Goal: Task Accomplishment & Management: Manage account settings

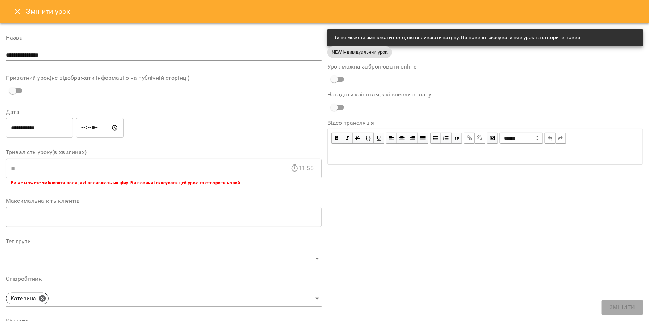
click at [18, 17] on button "Close" at bounding box center [17, 11] width 17 height 17
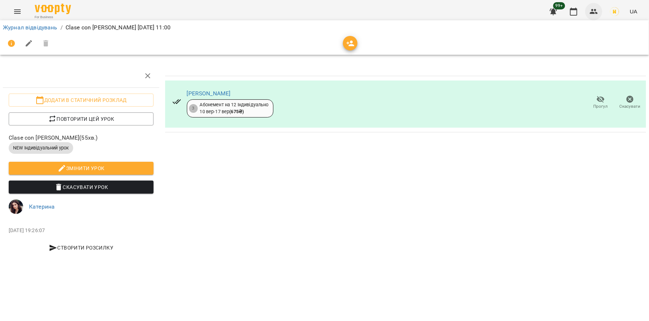
click at [596, 6] on button "button" at bounding box center [593, 11] width 17 height 17
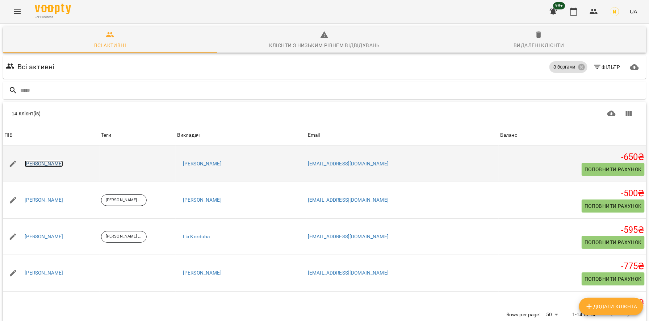
click at [54, 164] on link "[PERSON_NAME]" at bounding box center [44, 163] width 39 height 7
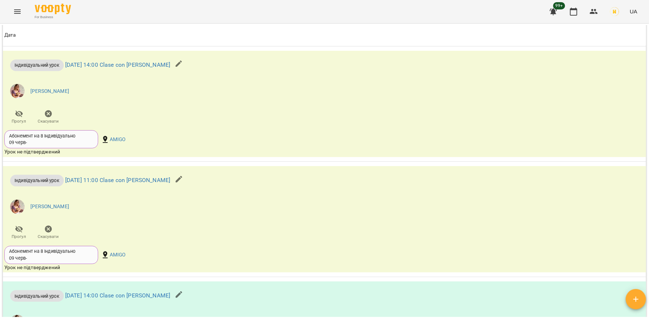
scroll to position [778, 0]
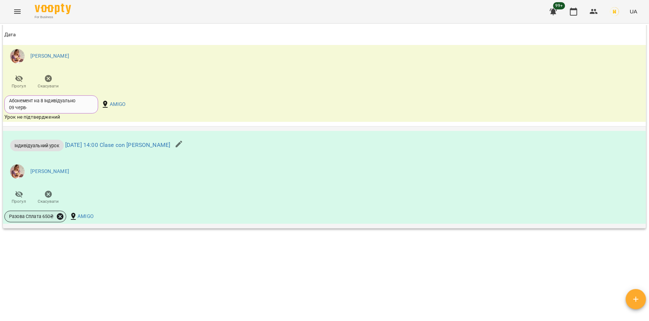
click at [59, 217] on icon at bounding box center [60, 216] width 7 height 7
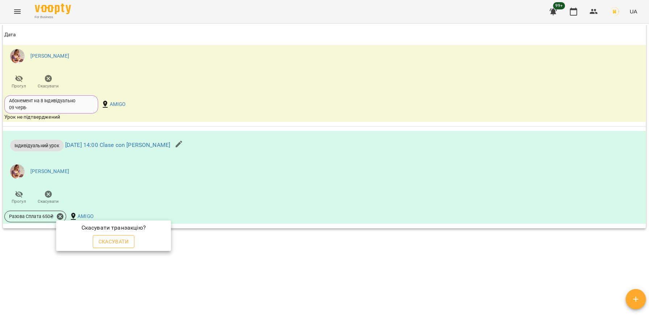
click at [122, 240] on span "Скасувати" at bounding box center [114, 241] width 30 height 9
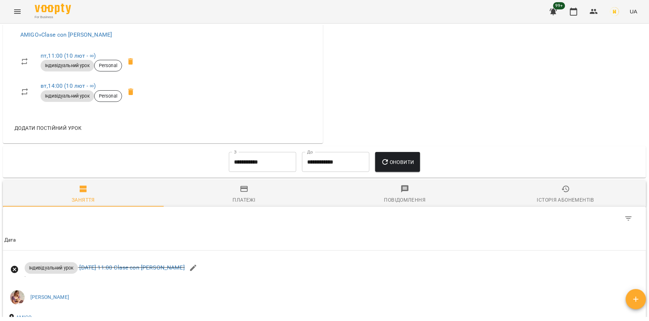
scroll to position [0, 0]
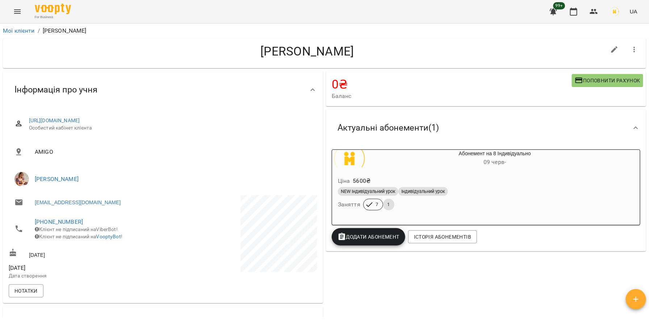
click at [448, 192] on span "Індивідуальний урок" at bounding box center [423, 191] width 50 height 7
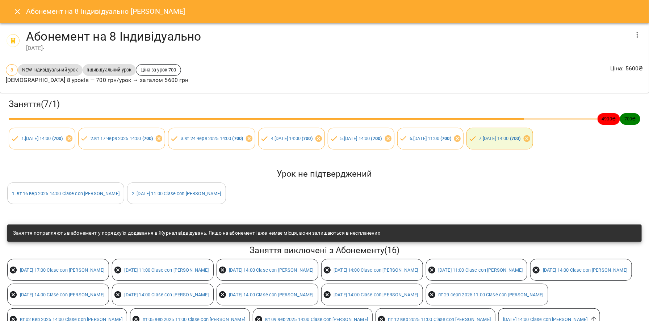
click at [15, 14] on icon "Close" at bounding box center [17, 11] width 9 height 9
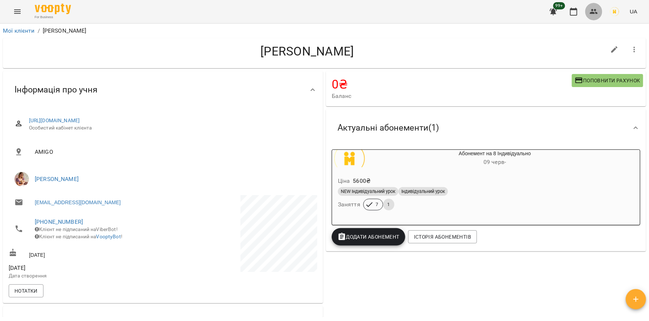
click at [595, 11] on icon "button" at bounding box center [594, 11] width 9 height 9
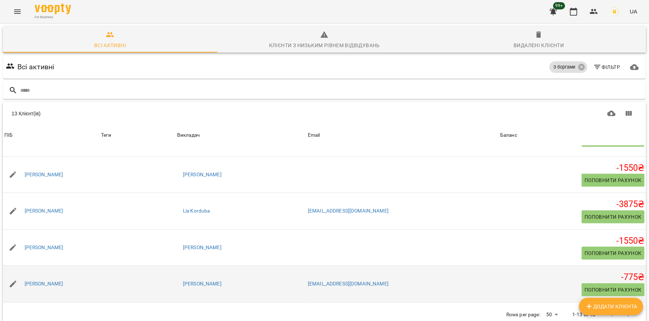
scroll to position [278, 0]
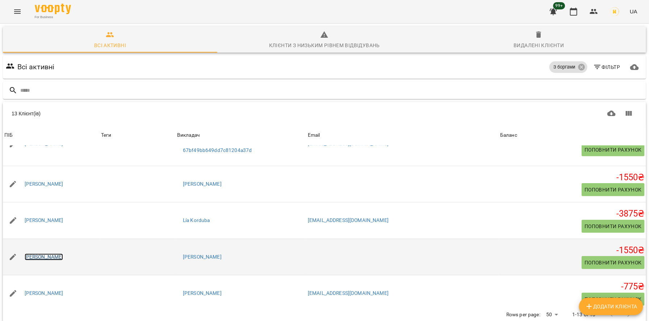
click at [50, 253] on link "[PERSON_NAME]" at bounding box center [44, 256] width 39 height 7
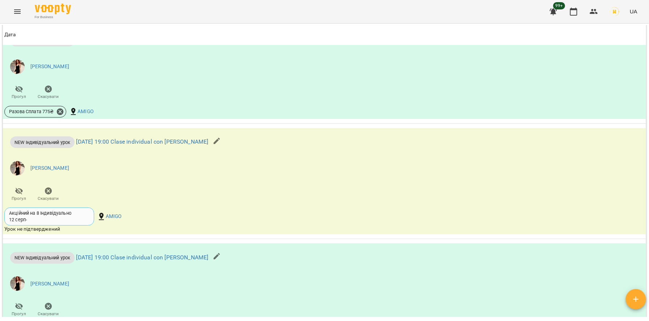
scroll to position [1124, 0]
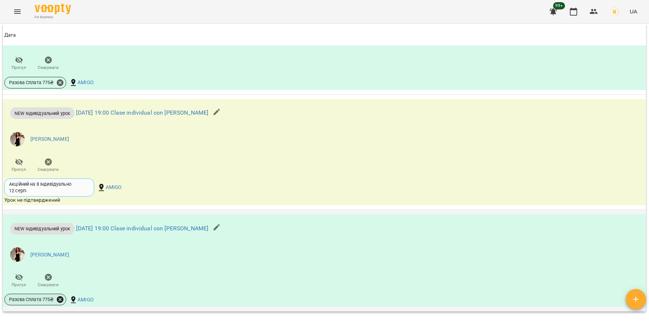
click at [62, 296] on icon at bounding box center [60, 299] width 8 height 8
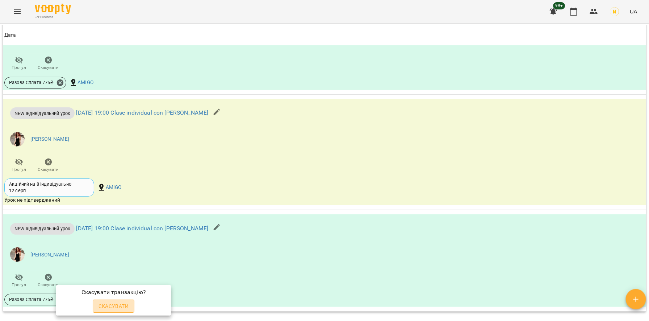
click at [124, 307] on span "Скасувати" at bounding box center [114, 305] width 30 height 9
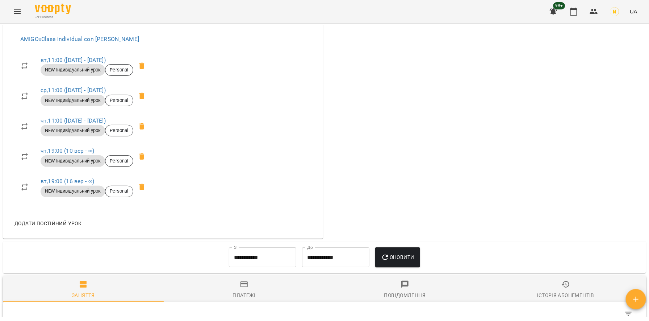
scroll to position [0, 0]
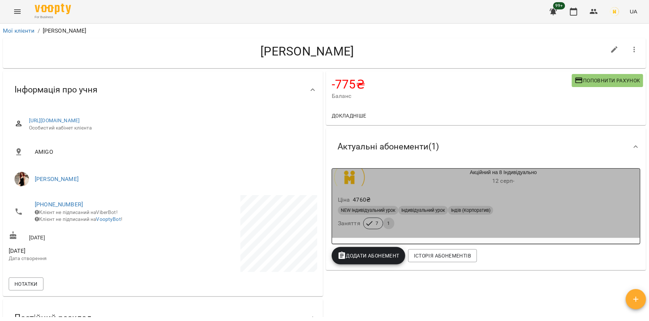
click at [442, 195] on div "Ціна 4760 ₴" at bounding box center [485, 199] width 299 height 13
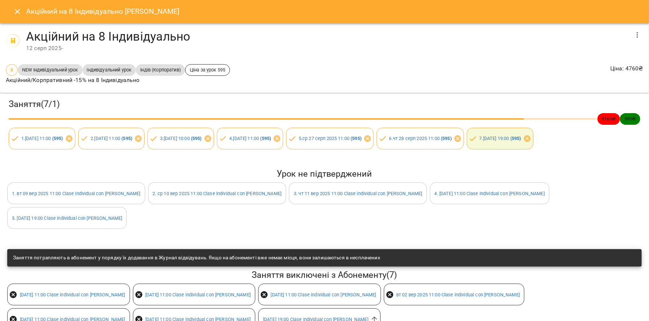
click at [16, 14] on icon "Close" at bounding box center [17, 11] width 9 height 9
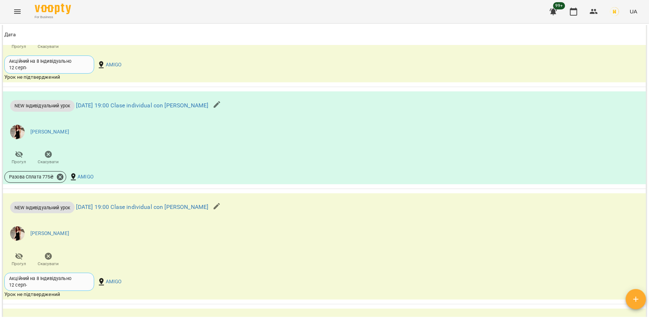
scroll to position [1028, 0]
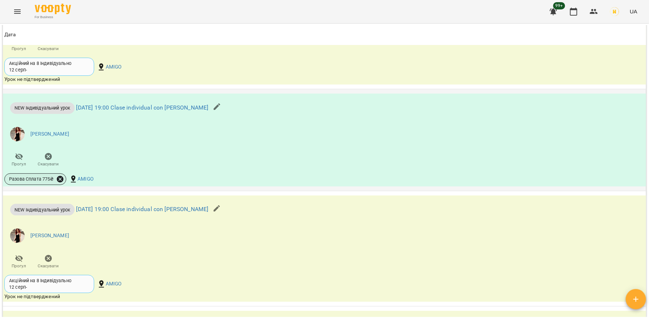
click at [57, 178] on icon at bounding box center [60, 179] width 7 height 7
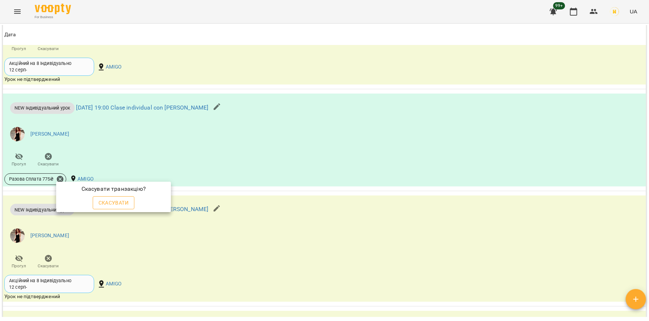
click at [114, 203] on span "Скасувати" at bounding box center [114, 202] width 30 height 9
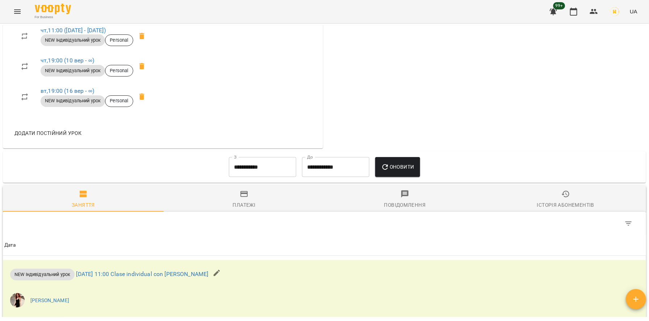
scroll to position [0, 0]
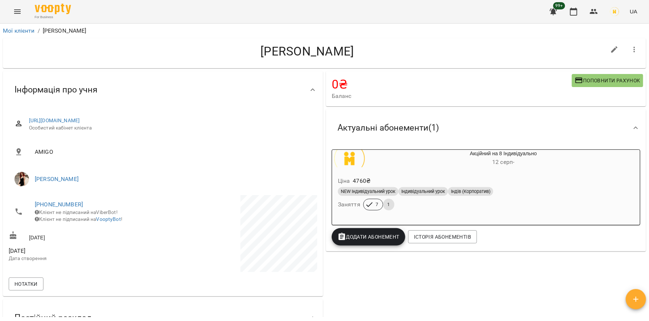
click at [469, 168] on div "Акційний на 8 Індивідуально [DATE] -" at bounding box center [486, 158] width 311 height 20
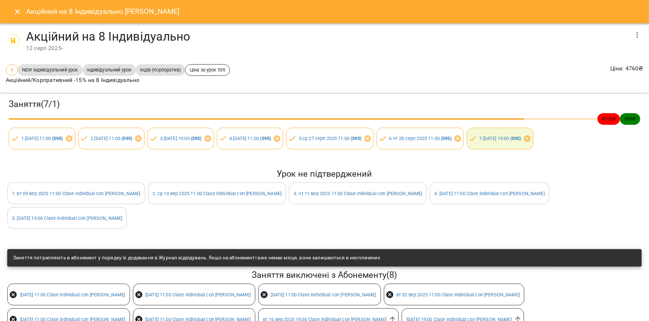
click at [16, 12] on icon "Close" at bounding box center [17, 11] width 5 height 5
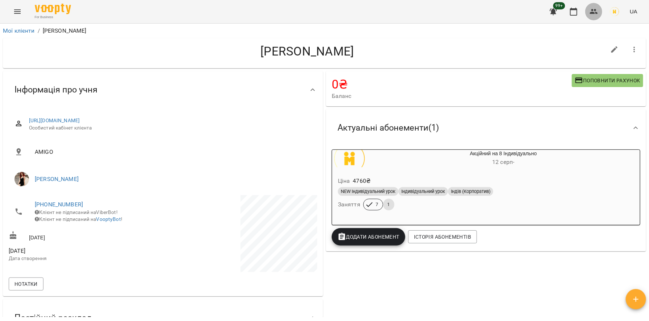
click at [591, 7] on button "button" at bounding box center [593, 11] width 17 height 17
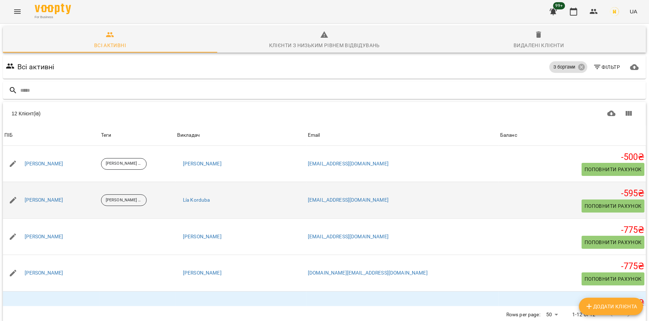
scroll to position [282, 0]
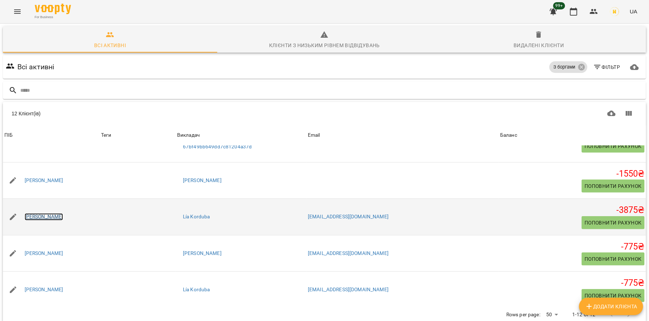
click at [57, 214] on link "[PERSON_NAME]" at bounding box center [44, 216] width 39 height 7
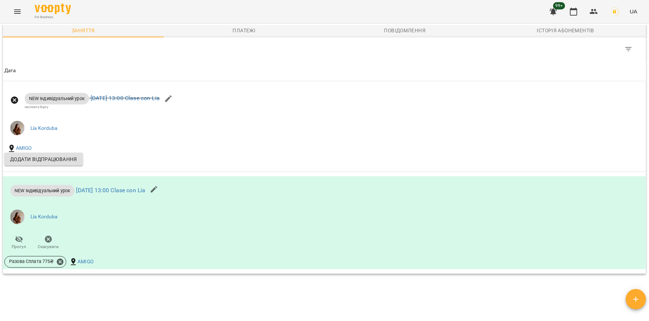
scroll to position [537, 0]
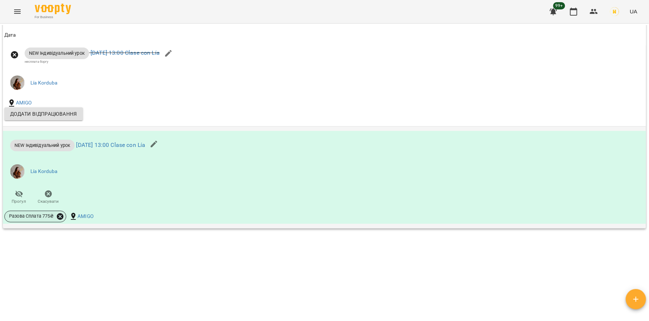
click at [61, 216] on icon at bounding box center [60, 216] width 8 height 8
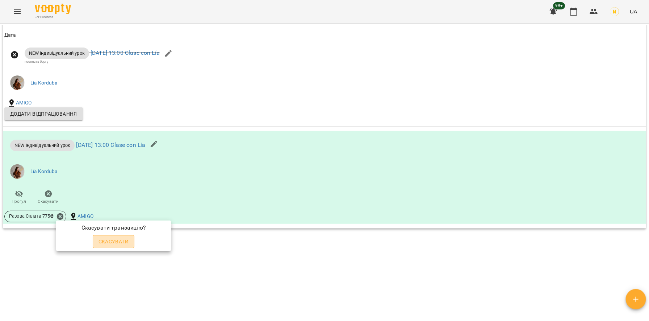
click at [126, 240] on span "Скасувати" at bounding box center [114, 241] width 30 height 9
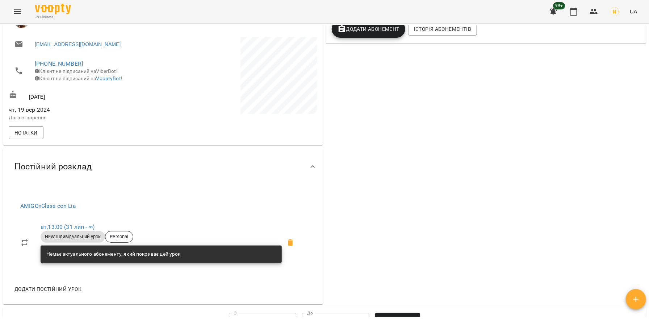
scroll to position [0, 0]
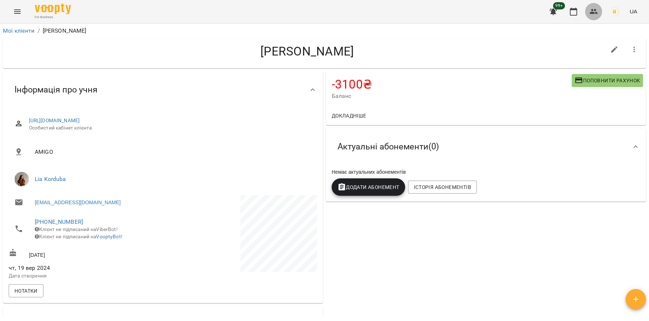
click at [599, 10] on button "button" at bounding box center [593, 11] width 17 height 17
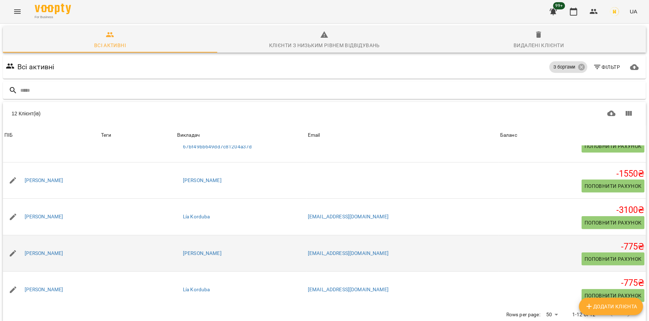
scroll to position [32, 0]
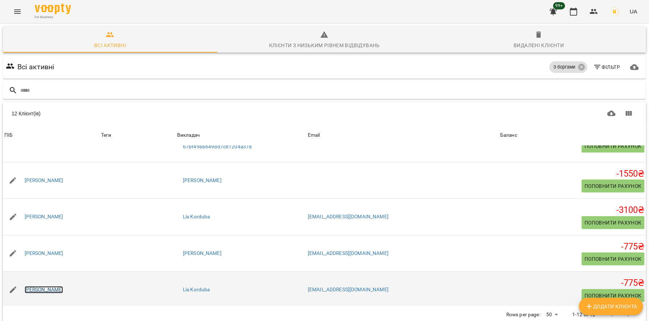
click at [46, 286] on link "[PERSON_NAME]" at bounding box center [44, 289] width 39 height 7
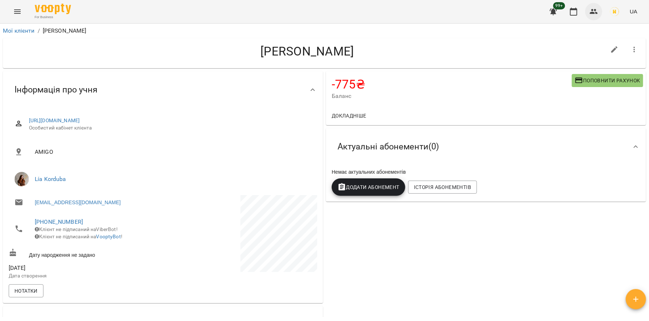
click at [595, 11] on icon "button" at bounding box center [594, 11] width 9 height 9
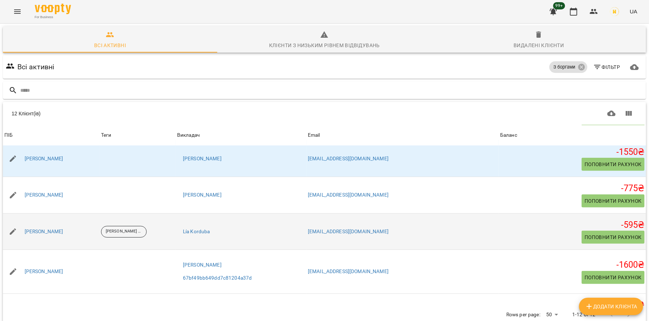
scroll to position [154, 0]
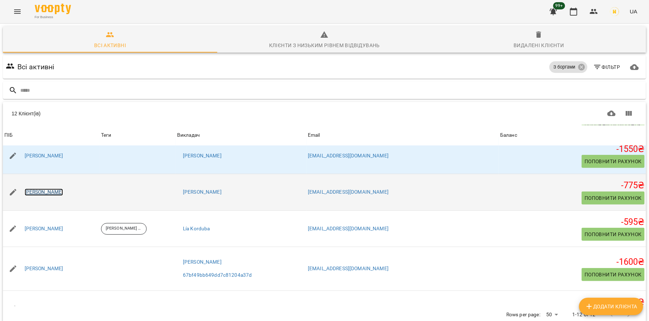
click at [45, 188] on link "[PERSON_NAME]" at bounding box center [44, 191] width 39 height 7
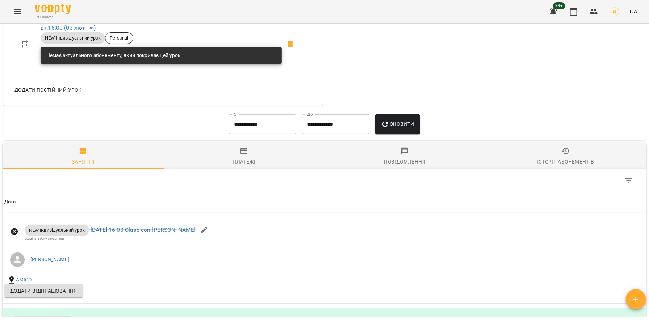
scroll to position [689, 0]
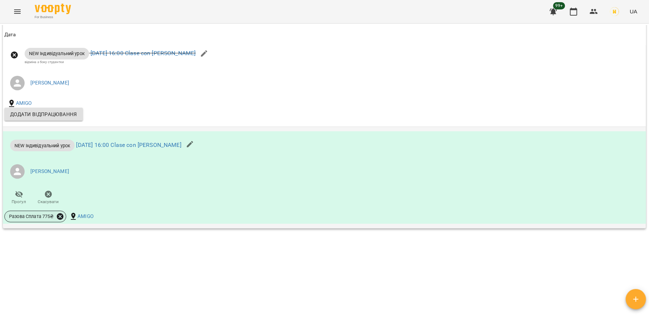
click at [63, 214] on icon at bounding box center [60, 216] width 7 height 7
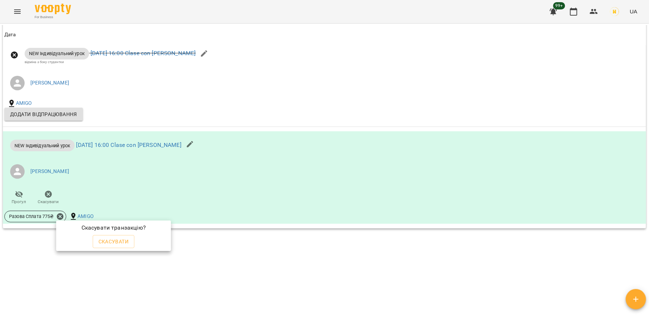
click at [125, 244] on span "Скасувати" at bounding box center [114, 241] width 30 height 9
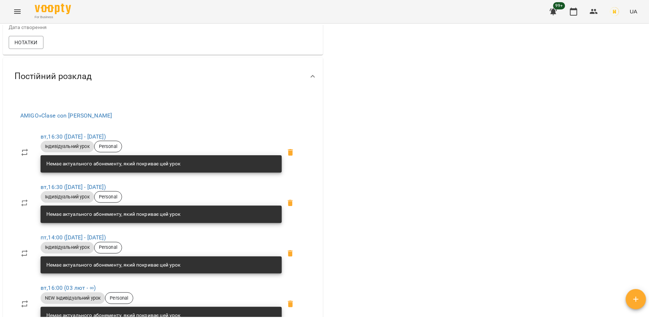
scroll to position [0, 0]
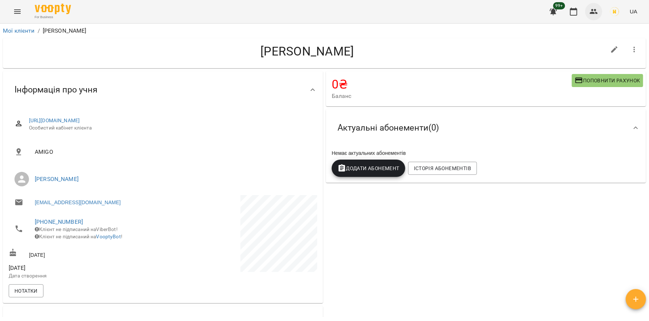
click at [597, 8] on icon "button" at bounding box center [594, 11] width 9 height 9
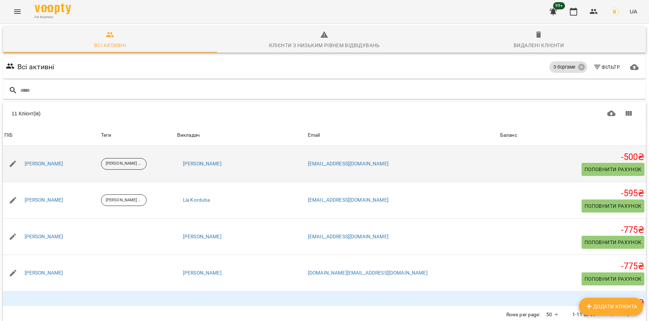
click at [65, 159] on div "[PERSON_NAME]" at bounding box center [44, 164] width 42 height 10
click at [63, 161] on link "[PERSON_NAME]" at bounding box center [44, 163] width 39 height 7
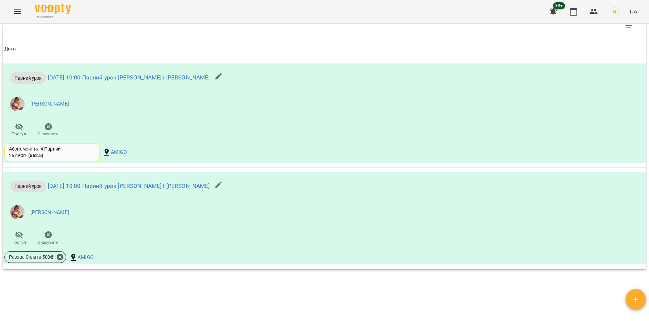
scroll to position [552, 0]
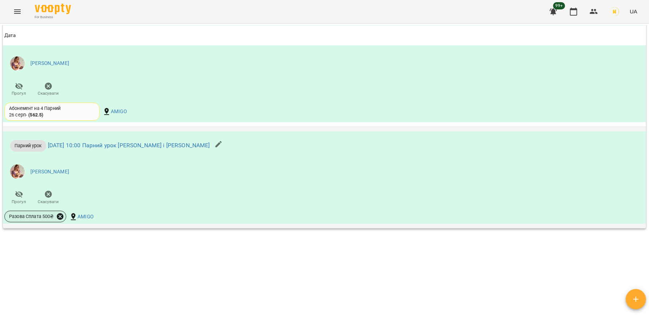
click at [60, 217] on icon at bounding box center [60, 216] width 7 height 7
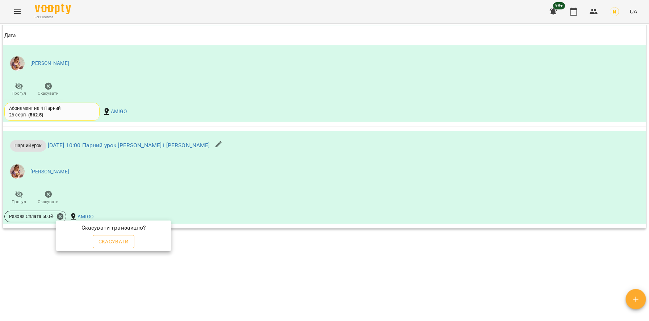
click at [124, 244] on span "Скасувати" at bounding box center [114, 241] width 30 height 9
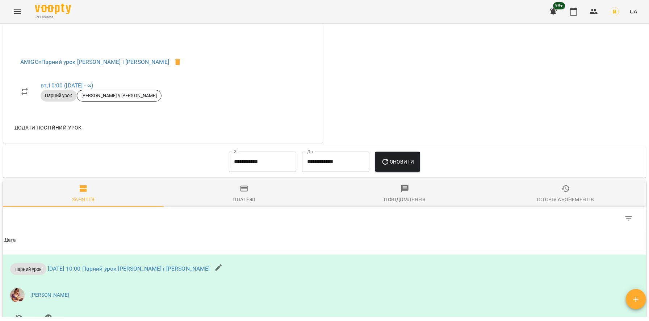
scroll to position [0, 0]
